Goal: Browse casually: Explore the website without a specific task or goal

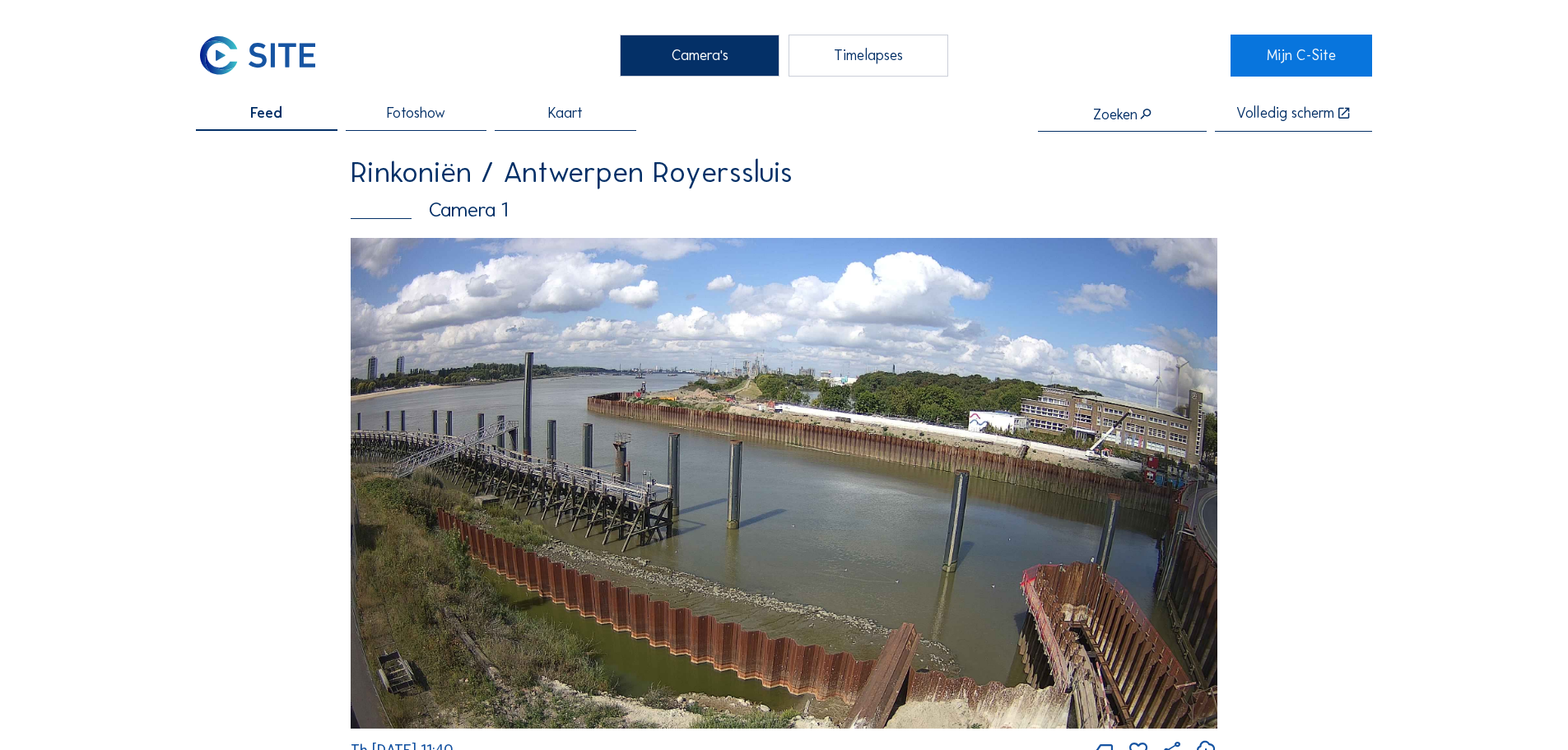
scroll to position [2141, 0]
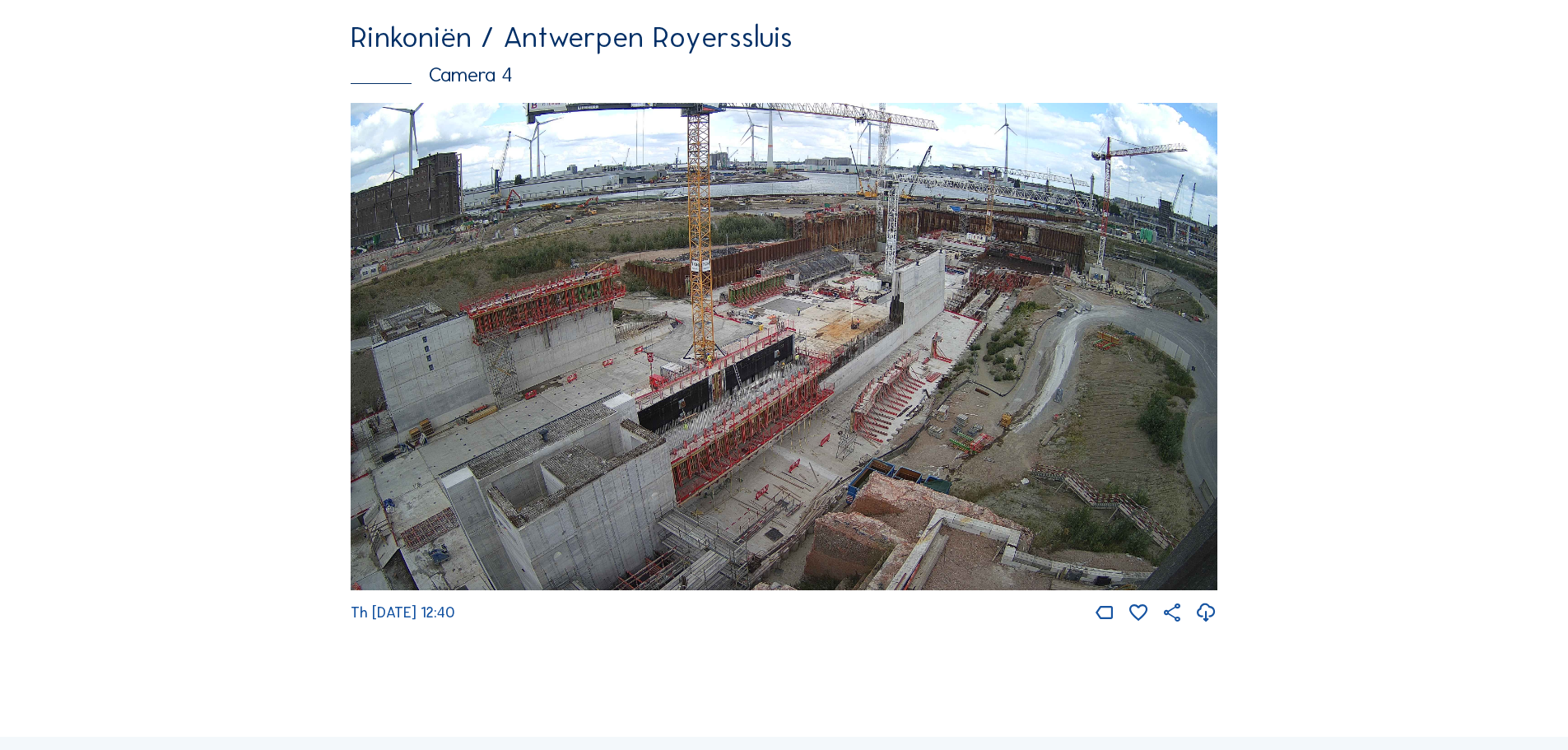
scroll to position [2800, 0]
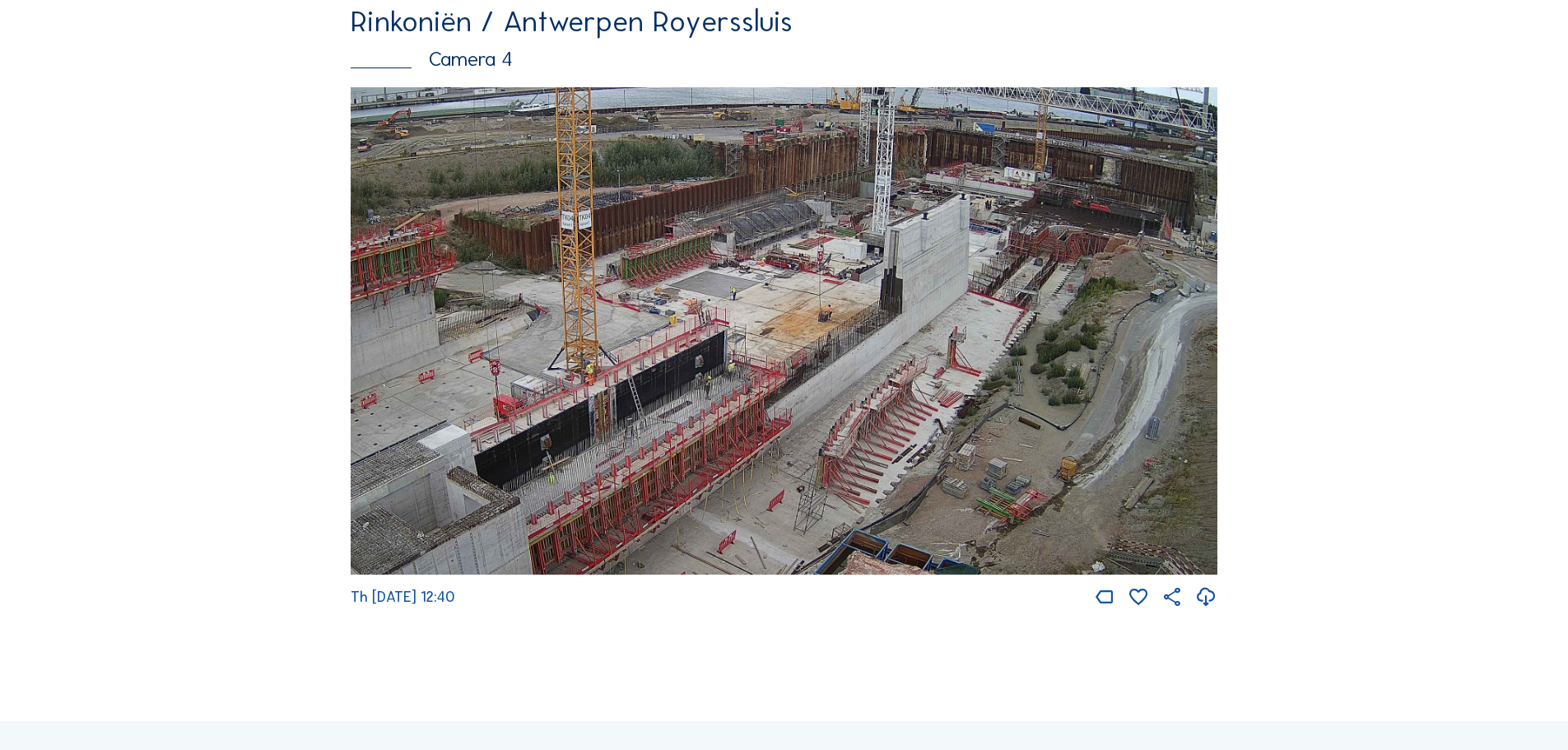
drag, startPoint x: 642, startPoint y: 417, endPoint x: 506, endPoint y: 474, distance: 147.5
click at [506, 474] on img at bounding box center [784, 331] width 866 height 488
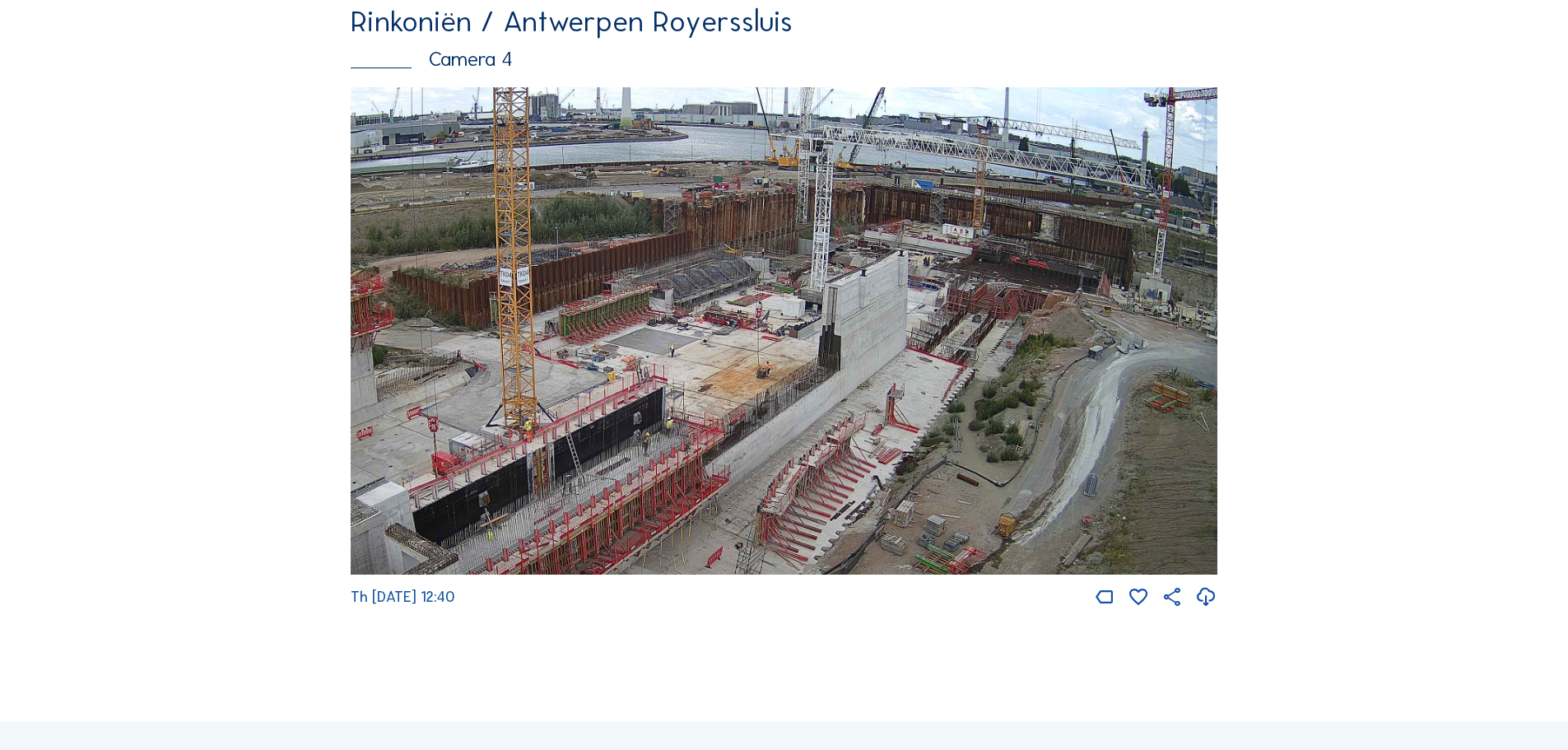
drag, startPoint x: 774, startPoint y: 321, endPoint x: 757, endPoint y: 339, distance: 24.8
click at [757, 339] on img at bounding box center [784, 331] width 866 height 488
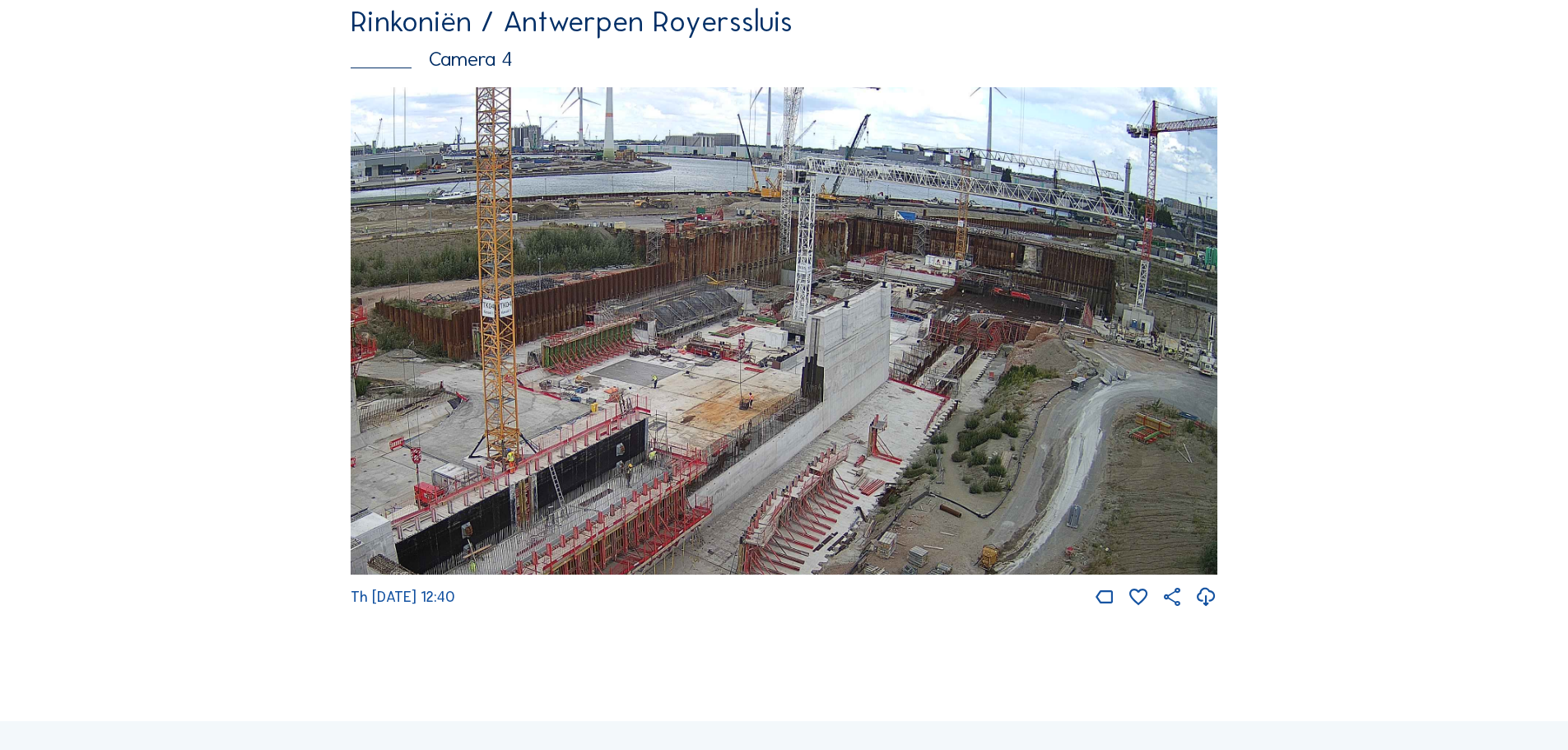
drag, startPoint x: 892, startPoint y: 338, endPoint x: 885, endPoint y: 359, distance: 22.1
click at [885, 359] on img at bounding box center [784, 331] width 866 height 488
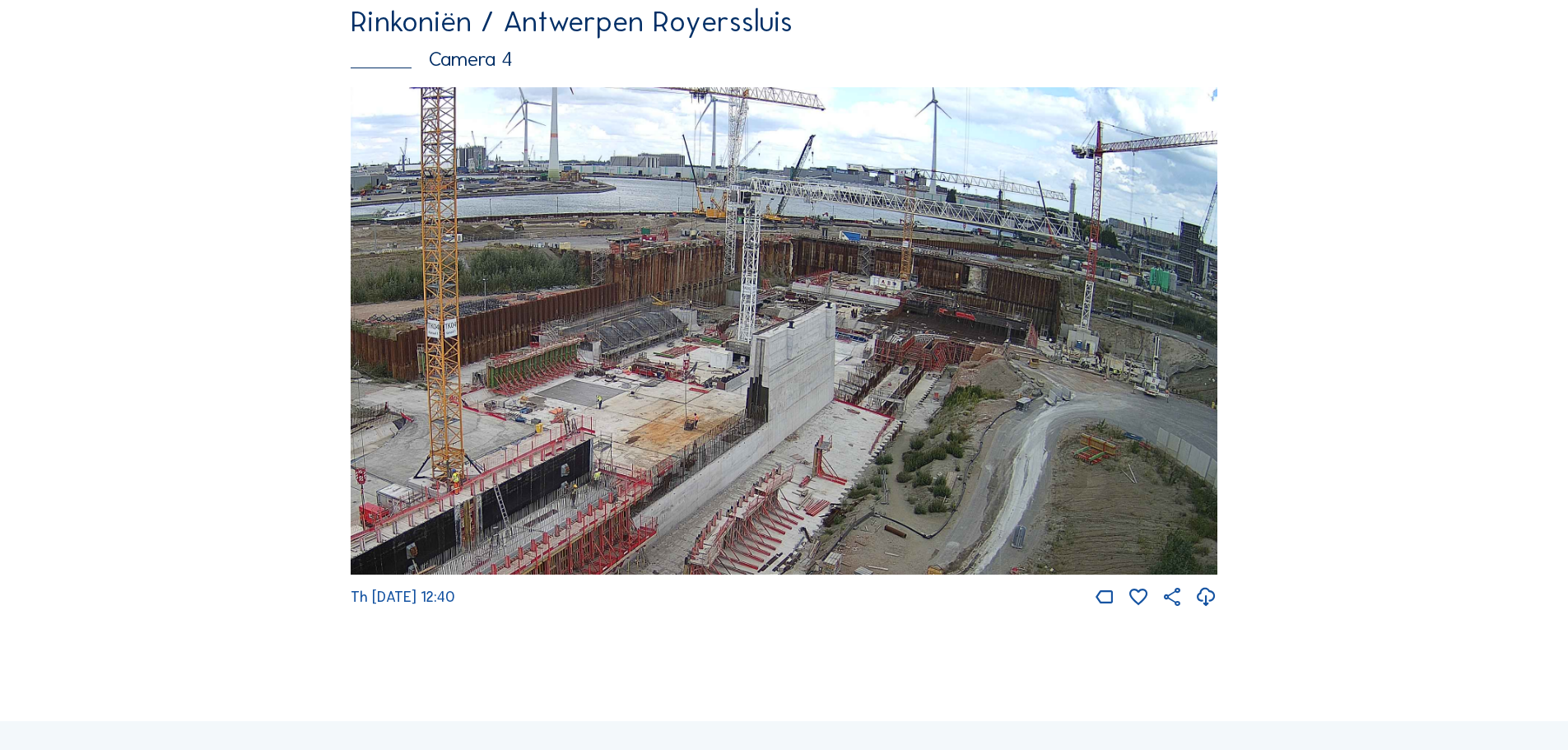
drag, startPoint x: 927, startPoint y: 356, endPoint x: 869, endPoint y: 375, distance: 61.0
click at [869, 375] on img at bounding box center [784, 331] width 866 height 488
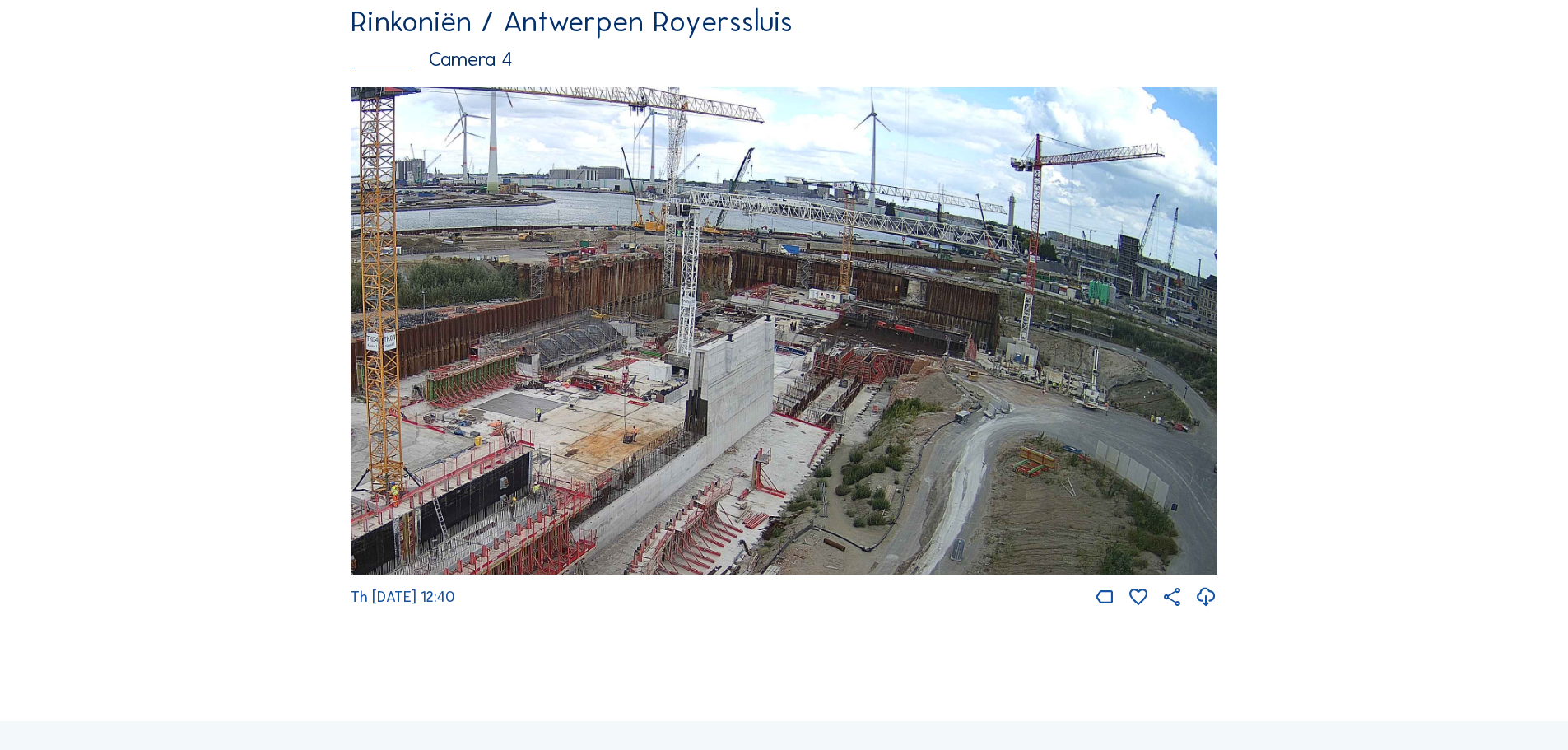
drag, startPoint x: 1104, startPoint y: 378, endPoint x: 921, endPoint y: 402, distance: 184.6
click at [921, 402] on img at bounding box center [784, 331] width 866 height 488
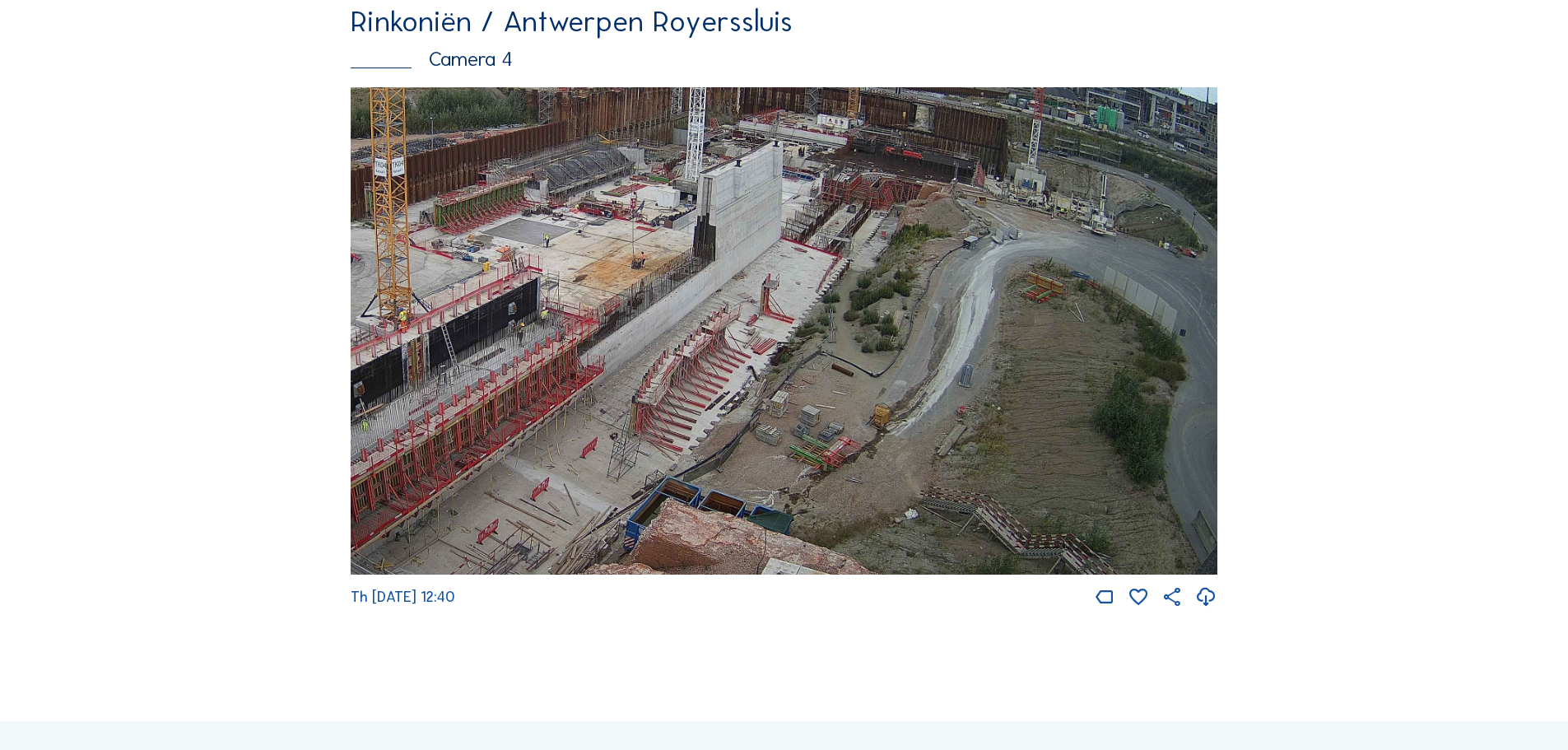
drag, startPoint x: 898, startPoint y: 489, endPoint x: 897, endPoint y: 295, distance: 194.0
click at [898, 299] on img at bounding box center [784, 331] width 866 height 488
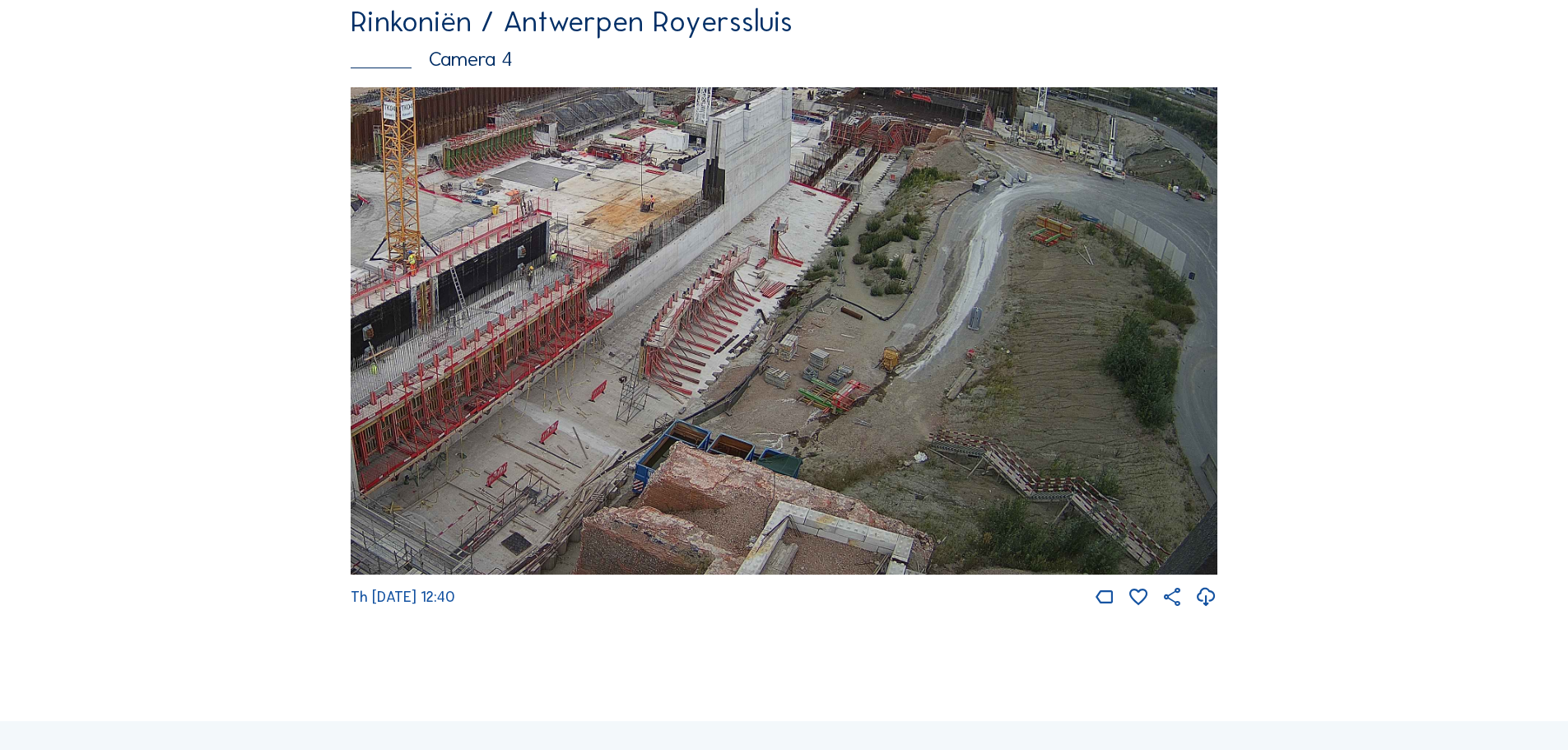
drag, startPoint x: 903, startPoint y: 499, endPoint x: 909, endPoint y: 471, distance: 28.6
click at [909, 471] on img at bounding box center [784, 331] width 866 height 488
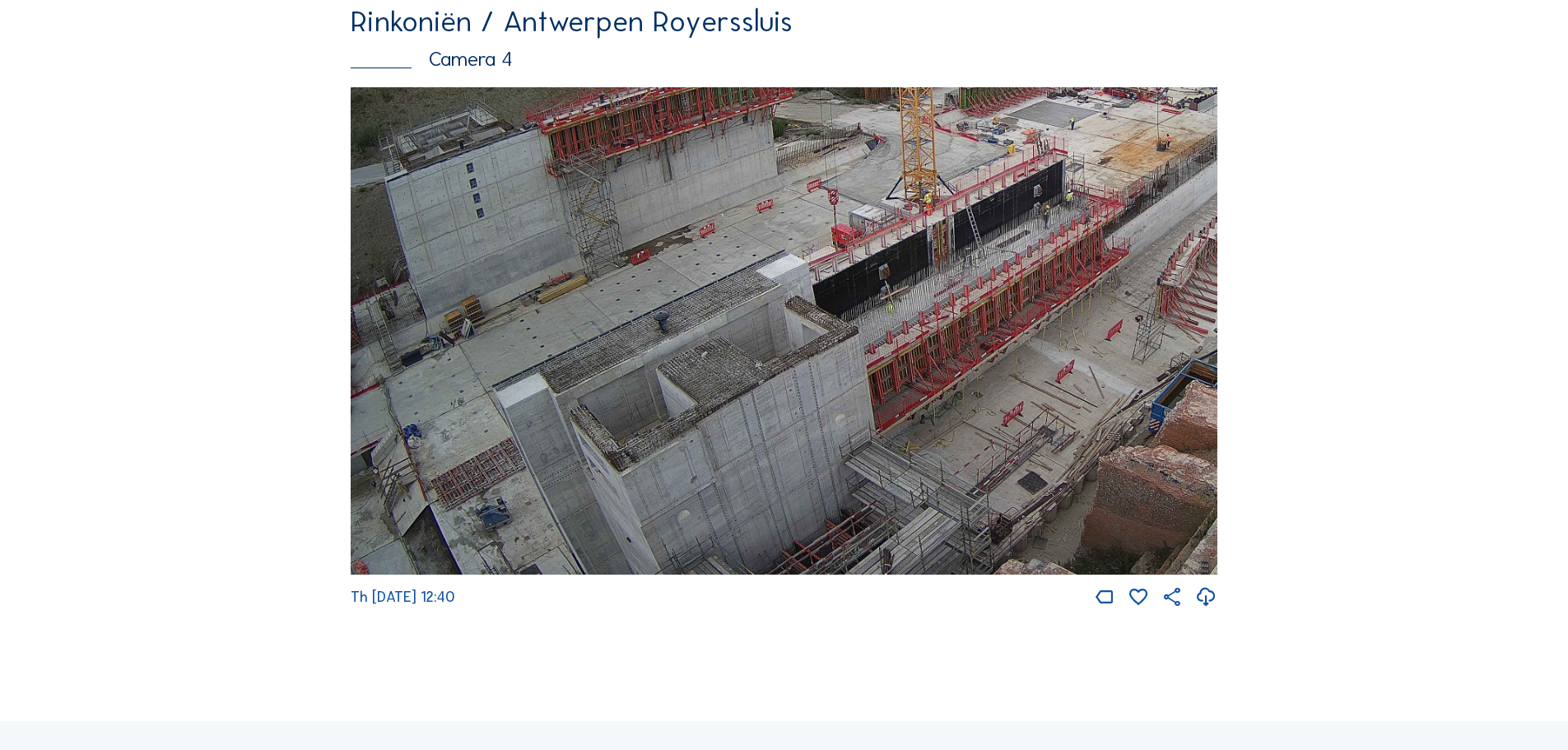
drag, startPoint x: 627, startPoint y: 386, endPoint x: 1129, endPoint y: 308, distance: 508.0
click at [1129, 308] on img at bounding box center [784, 331] width 866 height 488
drag, startPoint x: 701, startPoint y: 455, endPoint x: 1012, endPoint y: 149, distance: 436.3
click at [1012, 149] on img at bounding box center [784, 331] width 866 height 488
drag, startPoint x: 761, startPoint y: 454, endPoint x: 806, endPoint y: 318, distance: 143.3
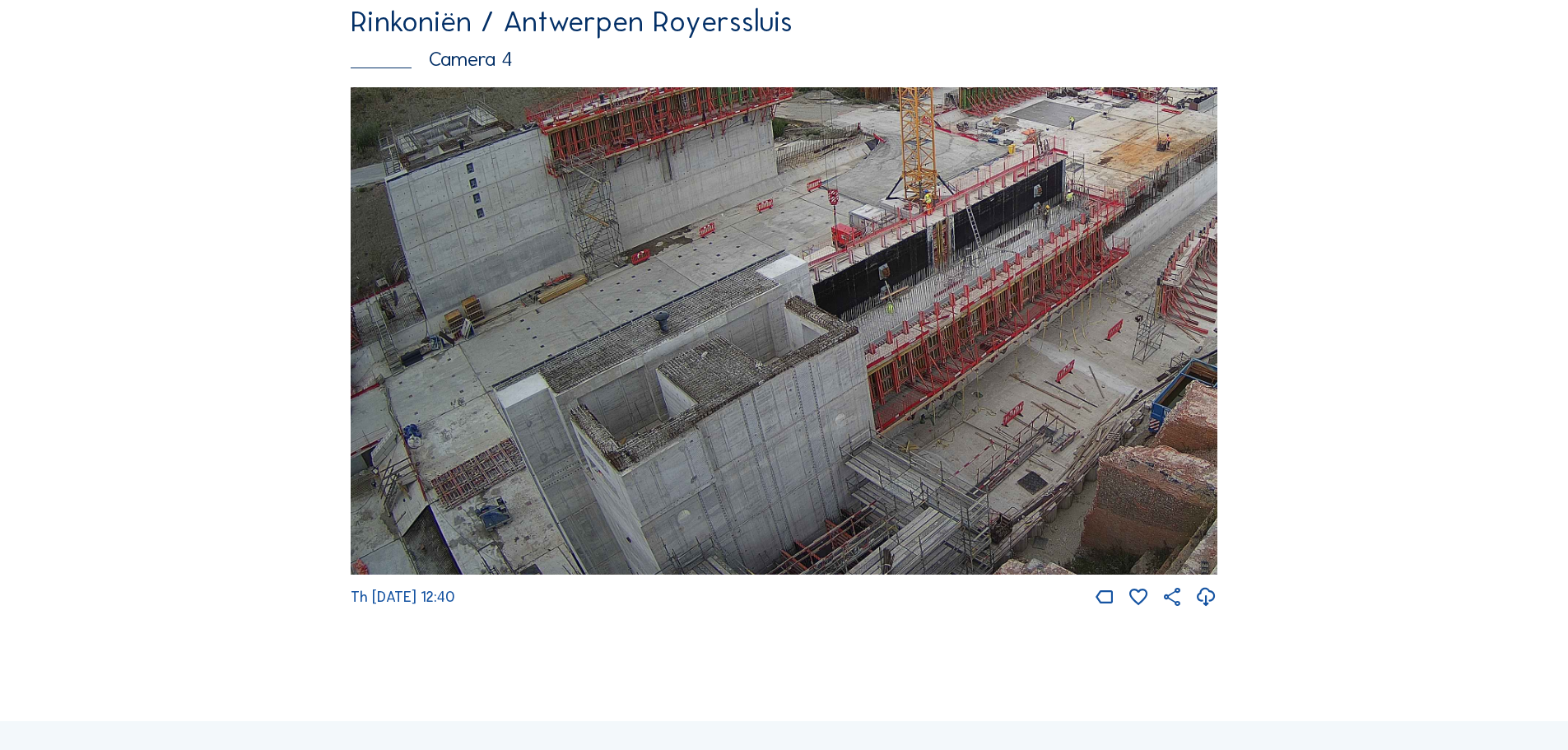
click at [789, 350] on img at bounding box center [784, 331] width 866 height 488
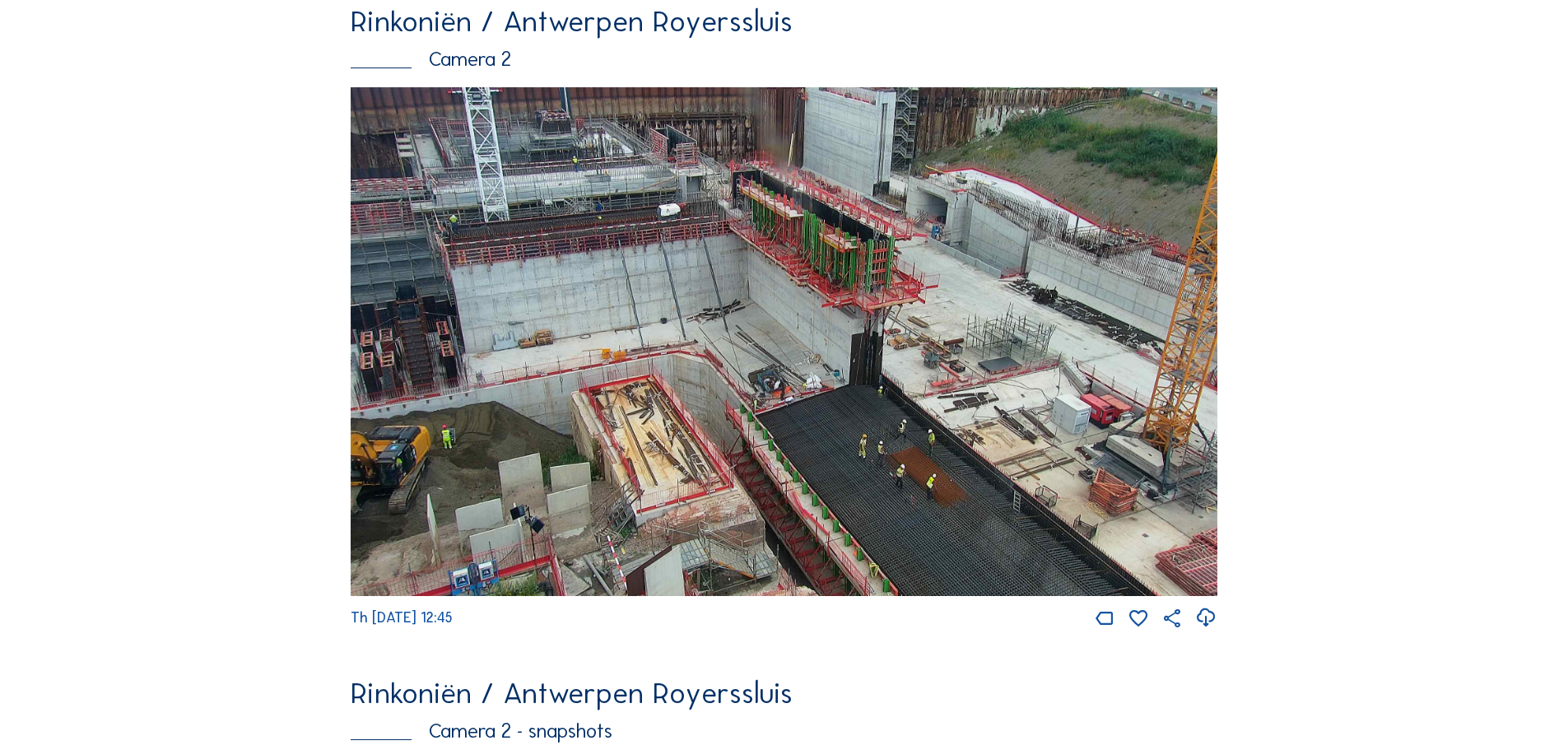
scroll to position [0, 0]
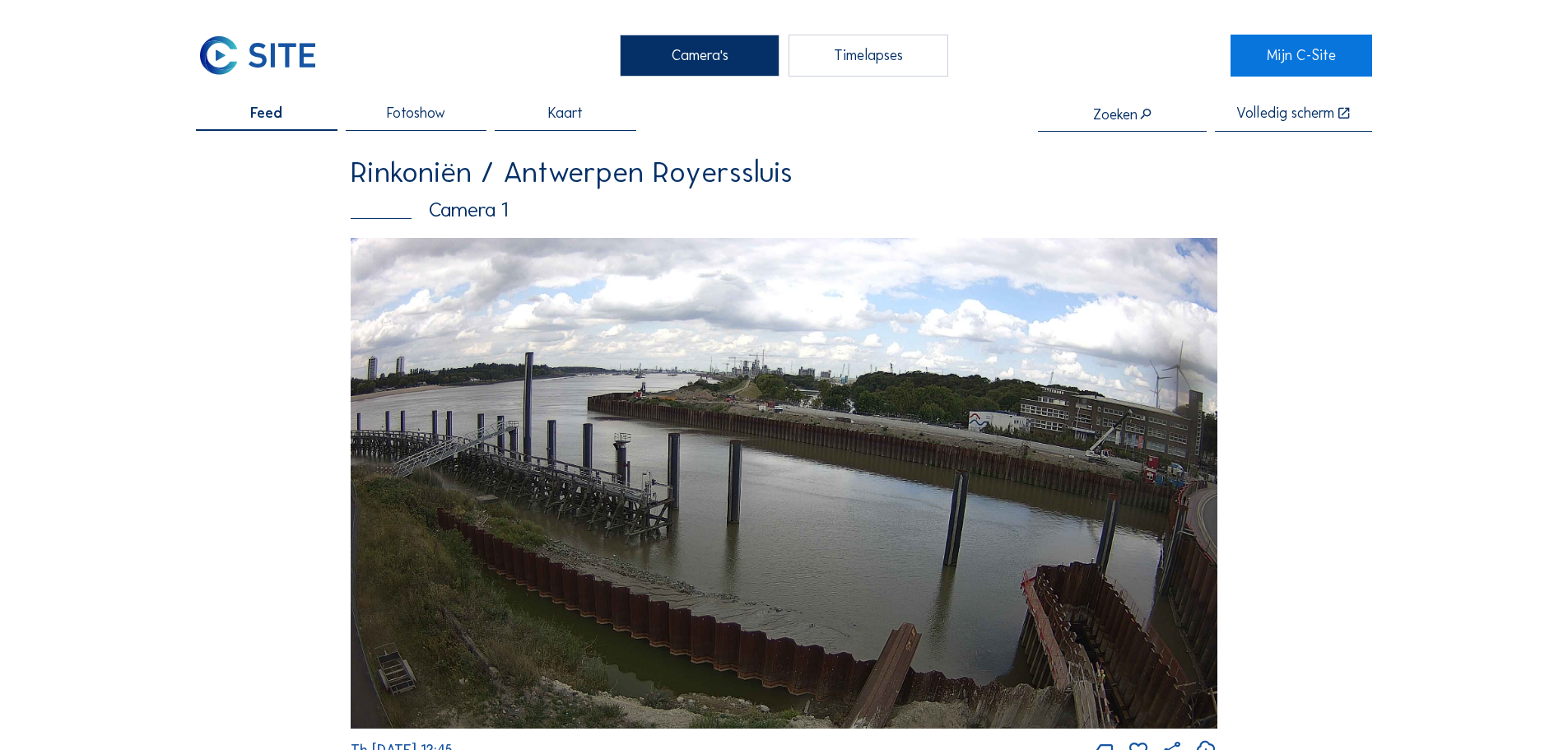
drag, startPoint x: 255, startPoint y: 59, endPoint x: 247, endPoint y: 65, distance: 10.0
click at [254, 59] on img at bounding box center [258, 55] width 123 height 41
